Goal: Consume media (video, audio): Consume media (video, audio)

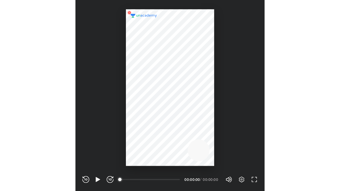
scroll to position [176, 174]
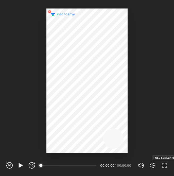
click at [162, 166] on icon "button" at bounding box center [163, 167] width 2 height 2
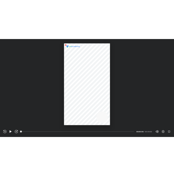
scroll to position [191, 340]
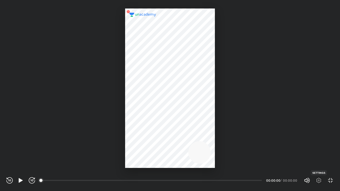
click at [174, 176] on icon "button" at bounding box center [318, 180] width 5 height 5
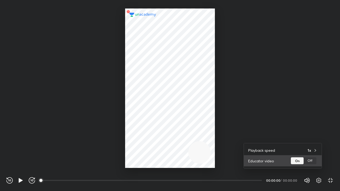
click at [174, 159] on div "Off" at bounding box center [309, 160] width 13 height 7
click at [174, 124] on div at bounding box center [170, 95] width 340 height 191
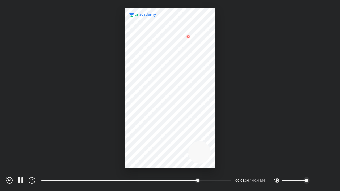
click at [174, 158] on div at bounding box center [170, 84] width 340 height 168
click at [174, 121] on div at bounding box center [170, 88] width 90 height 160
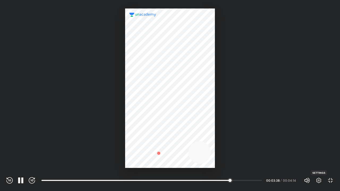
click at [174, 176] on icon "button" at bounding box center [318, 180] width 6 height 6
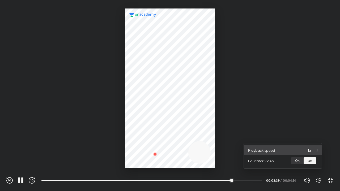
click at [174, 152] on h4 "1x" at bounding box center [308, 151] width 3 height 6
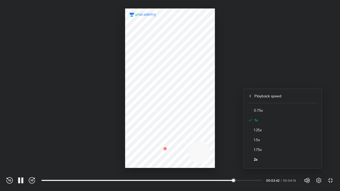
click at [174, 160] on h4 "2x" at bounding box center [285, 160] width 63 height 6
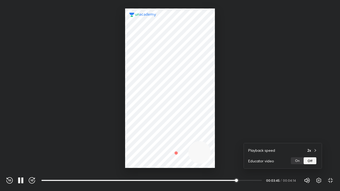
click at [174, 102] on div at bounding box center [170, 95] width 340 height 191
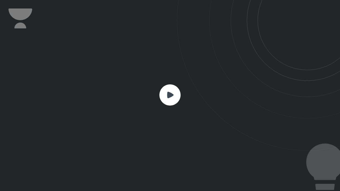
click at [152, 119] on div at bounding box center [170, 95] width 340 height 191
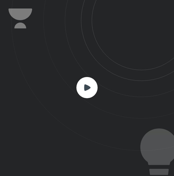
scroll to position [176, 174]
